Goal: Task Accomplishment & Management: Complete application form

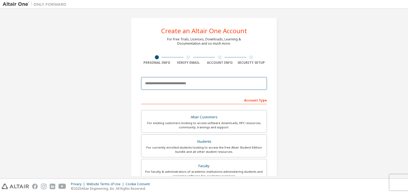
click at [189, 84] on input "email" at bounding box center [204, 83] width 126 height 13
type input "**********"
drag, startPoint x: 197, startPoint y: 84, endPoint x: 132, endPoint y: 90, distance: 65.0
click at [132, 90] on div "**********" at bounding box center [204, 152] width 146 height 268
type input "*"
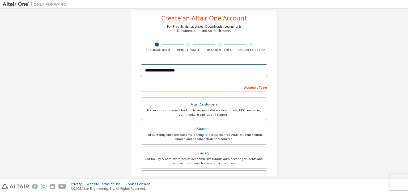
scroll to position [13, 0]
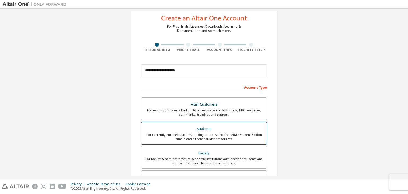
click at [205, 143] on label "Students For currently enrolled students looking to access the free Altair Stud…" at bounding box center [204, 133] width 126 height 23
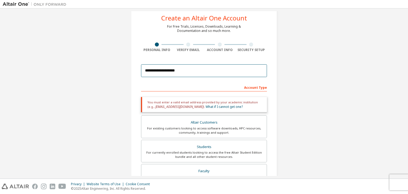
click at [193, 68] on input "**********" at bounding box center [204, 70] width 126 height 13
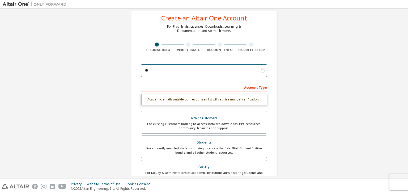
type input "*"
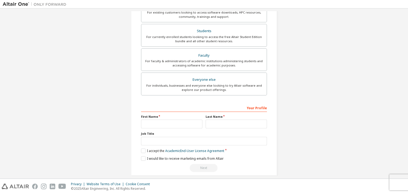
type input "**********"
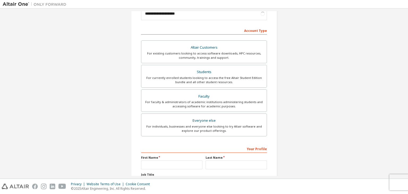
click at [175, 125] on div "For individuals, businesses and everyone else looking to try Altair software an…" at bounding box center [203, 128] width 119 height 8
click at [174, 166] on input "text" at bounding box center [171, 164] width 61 height 9
type input "******"
click at [235, 165] on input "text" at bounding box center [235, 164] width 61 height 9
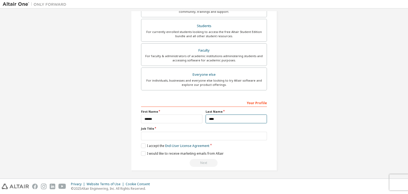
type input "****"
click at [162, 135] on input "text" at bounding box center [204, 136] width 126 height 9
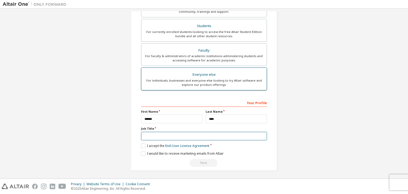
scroll to position [94, 0]
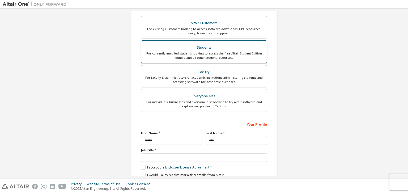
click at [208, 54] on div "For currently enrolled students looking to access the free Altair Student Editi…" at bounding box center [203, 55] width 119 height 8
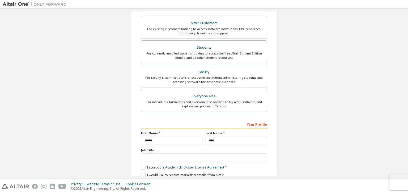
scroll to position [107, 0]
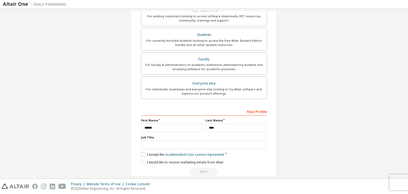
click at [143, 155] on label "I accept the Academic End-User License Agreement" at bounding box center [182, 154] width 83 height 5
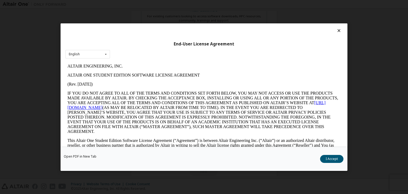
scroll to position [0, 0]
click at [98, 52] on div "English English" at bounding box center [87, 54] width 45 height 9
click at [105, 53] on icon at bounding box center [105, 54] width 7 height 8
click at [331, 161] on button "I Accept" at bounding box center [331, 159] width 23 height 8
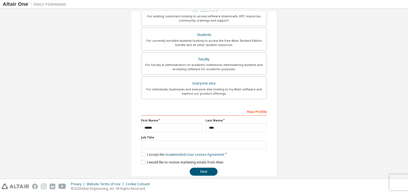
click at [142, 160] on label "I would like to receive marketing emails from Altair" at bounding box center [182, 162] width 83 height 5
click at [206, 170] on button "Next" at bounding box center [203, 171] width 28 height 8
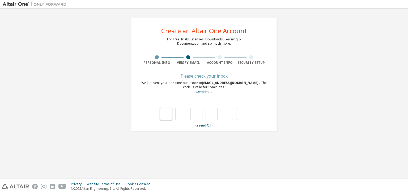
click at [167, 115] on input "text" at bounding box center [166, 114] width 12 height 12
type input "*"
click at [185, 115] on input "*" at bounding box center [181, 114] width 12 height 12
click at [185, 115] on input "text" at bounding box center [181, 114] width 12 height 12
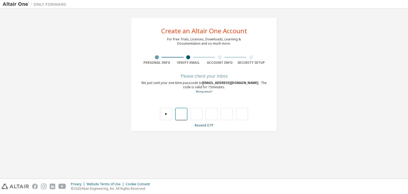
type input "*"
click at [196, 114] on input "*" at bounding box center [196, 114] width 12 height 12
type input "*"
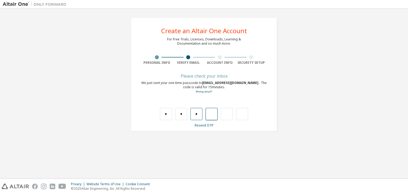
type input "*"
click at [211, 116] on input "*" at bounding box center [211, 114] width 12 height 12
click at [213, 116] on input "*" at bounding box center [211, 114] width 12 height 12
type input "*"
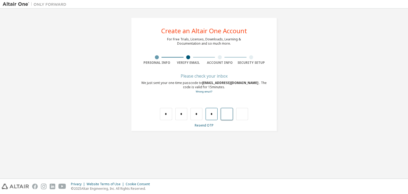
type input "*"
click at [228, 115] on input "*" at bounding box center [227, 114] width 12 height 12
click at [228, 115] on input "text" at bounding box center [227, 114] width 12 height 12
type input "*"
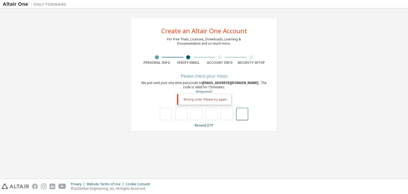
click at [240, 115] on input "text" at bounding box center [242, 114] width 12 height 12
type input "**"
click at [169, 115] on input "text" at bounding box center [166, 114] width 12 height 12
type input "*"
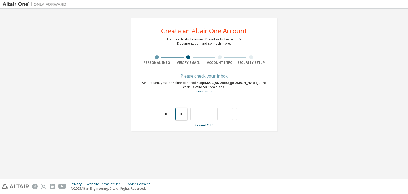
click at [186, 112] on input "*" at bounding box center [181, 114] width 12 height 12
type input "*"
click at [182, 116] on input "*" at bounding box center [181, 114] width 12 height 12
type input "*"
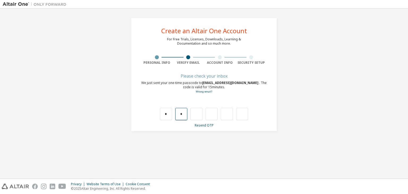
click at [182, 116] on input "*" at bounding box center [181, 114] width 12 height 12
type input "*"
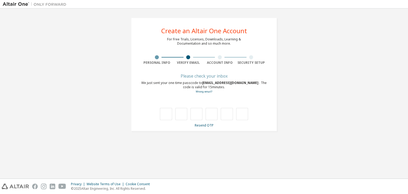
type input "*"
